Goal: Navigation & Orientation: Go to known website

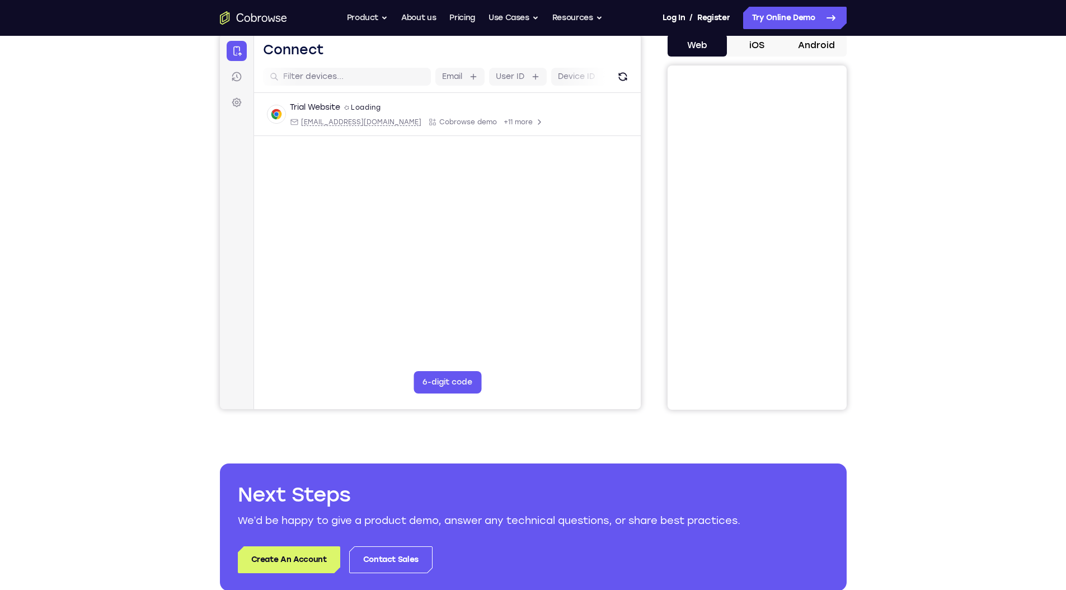
scroll to position [0, 57]
